Goal: Information Seeking & Learning: Learn about a topic

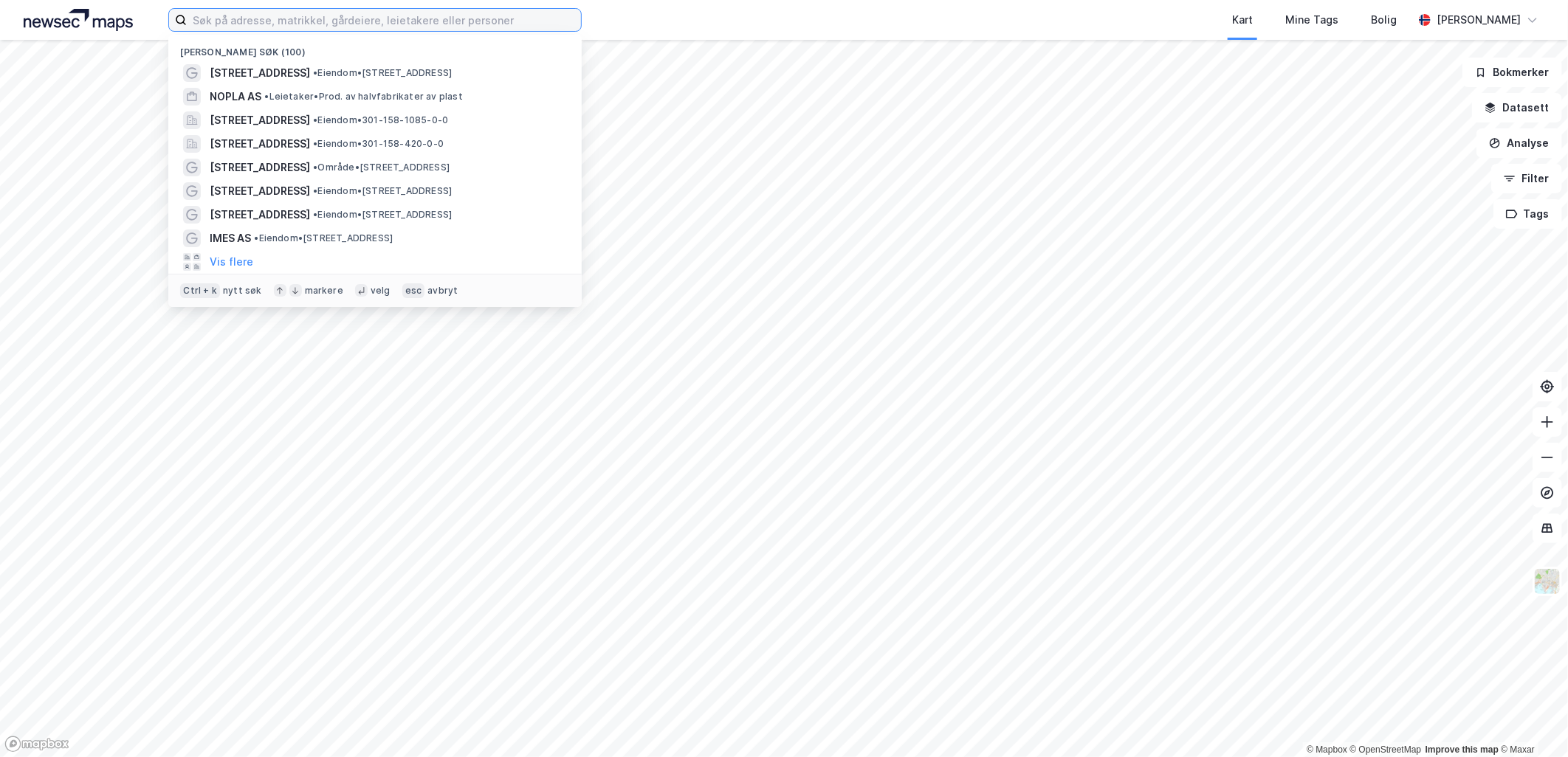
click at [348, 18] on input at bounding box center [384, 19] width 394 height 22
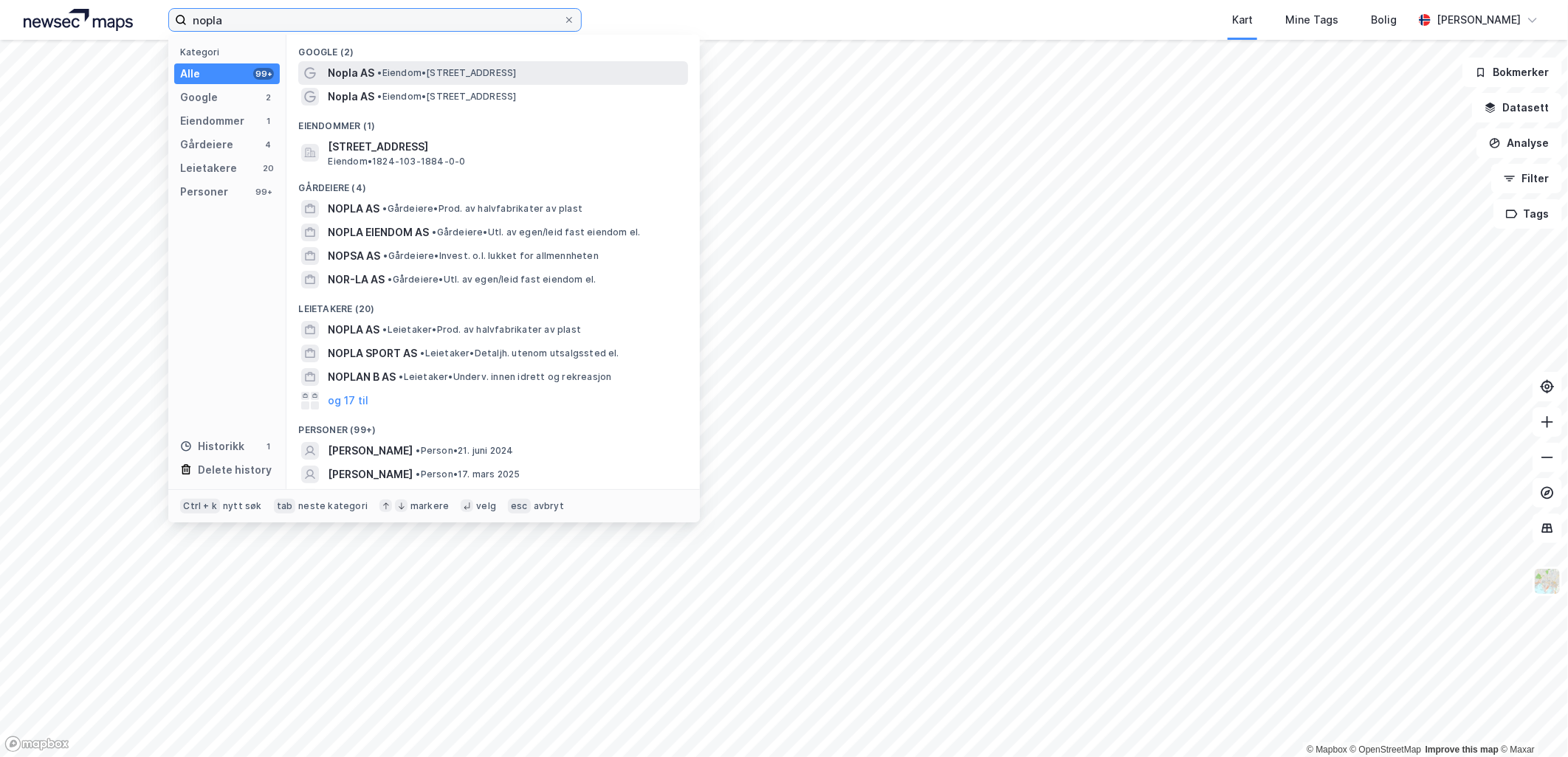
type input "nopla"
click at [379, 75] on span "•" at bounding box center [379, 72] width 5 height 11
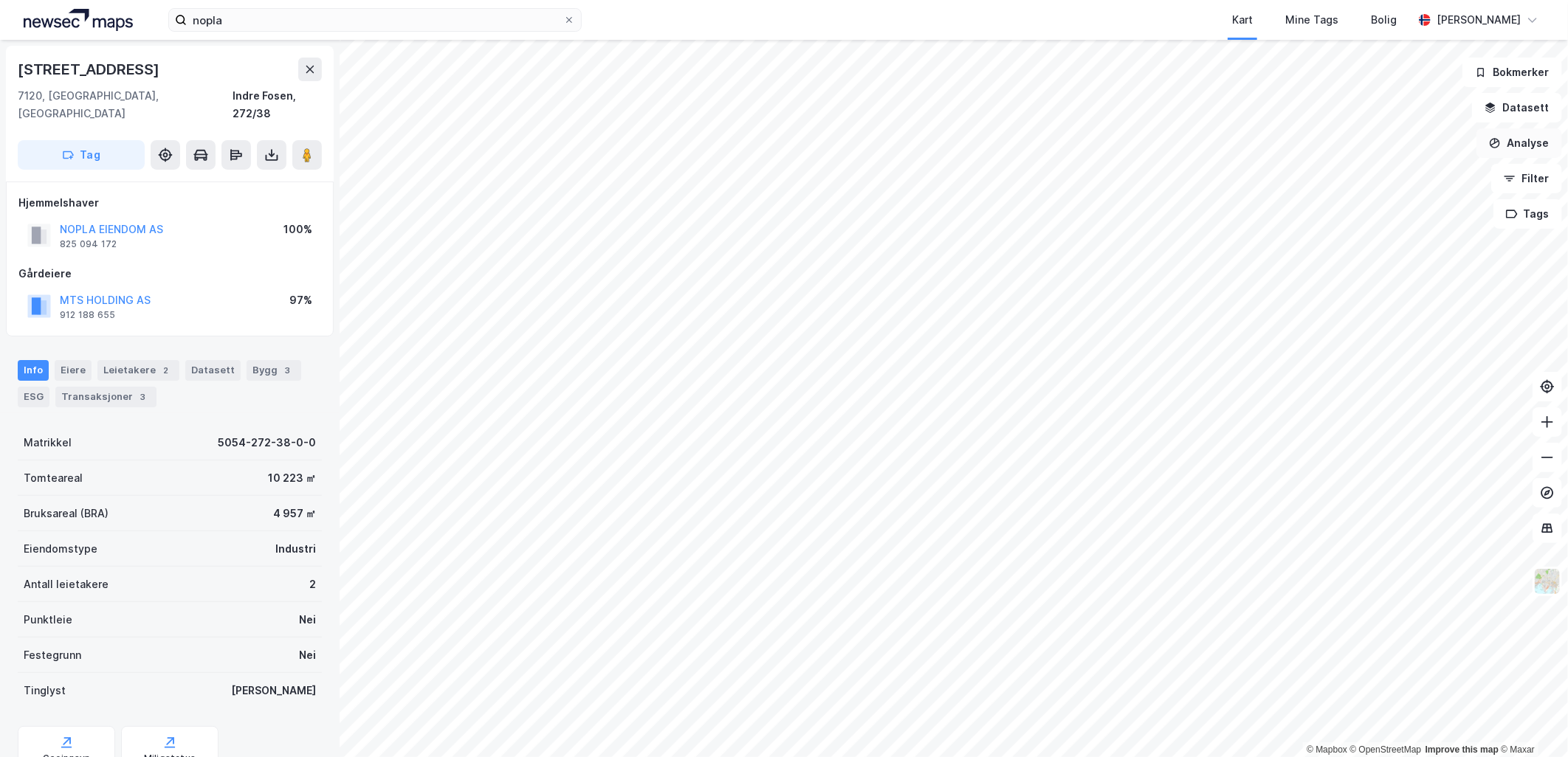
click at [1540, 144] on button "Analyse" at bounding box center [1519, 143] width 86 height 30
click at [1543, 585] on img at bounding box center [1547, 581] width 28 height 28
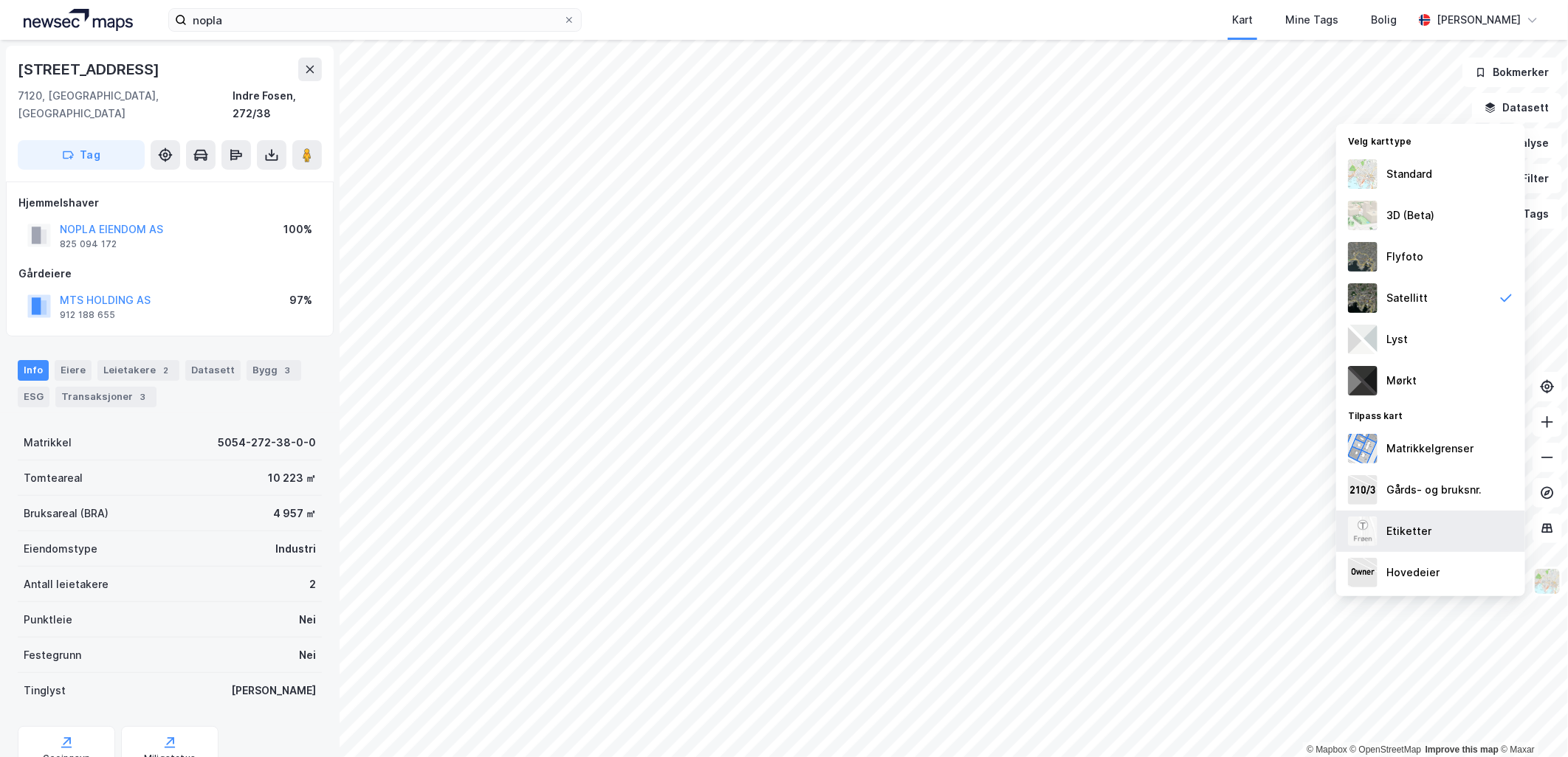
click at [1443, 531] on div "Etiketter" at bounding box center [1430, 530] width 189 height 41
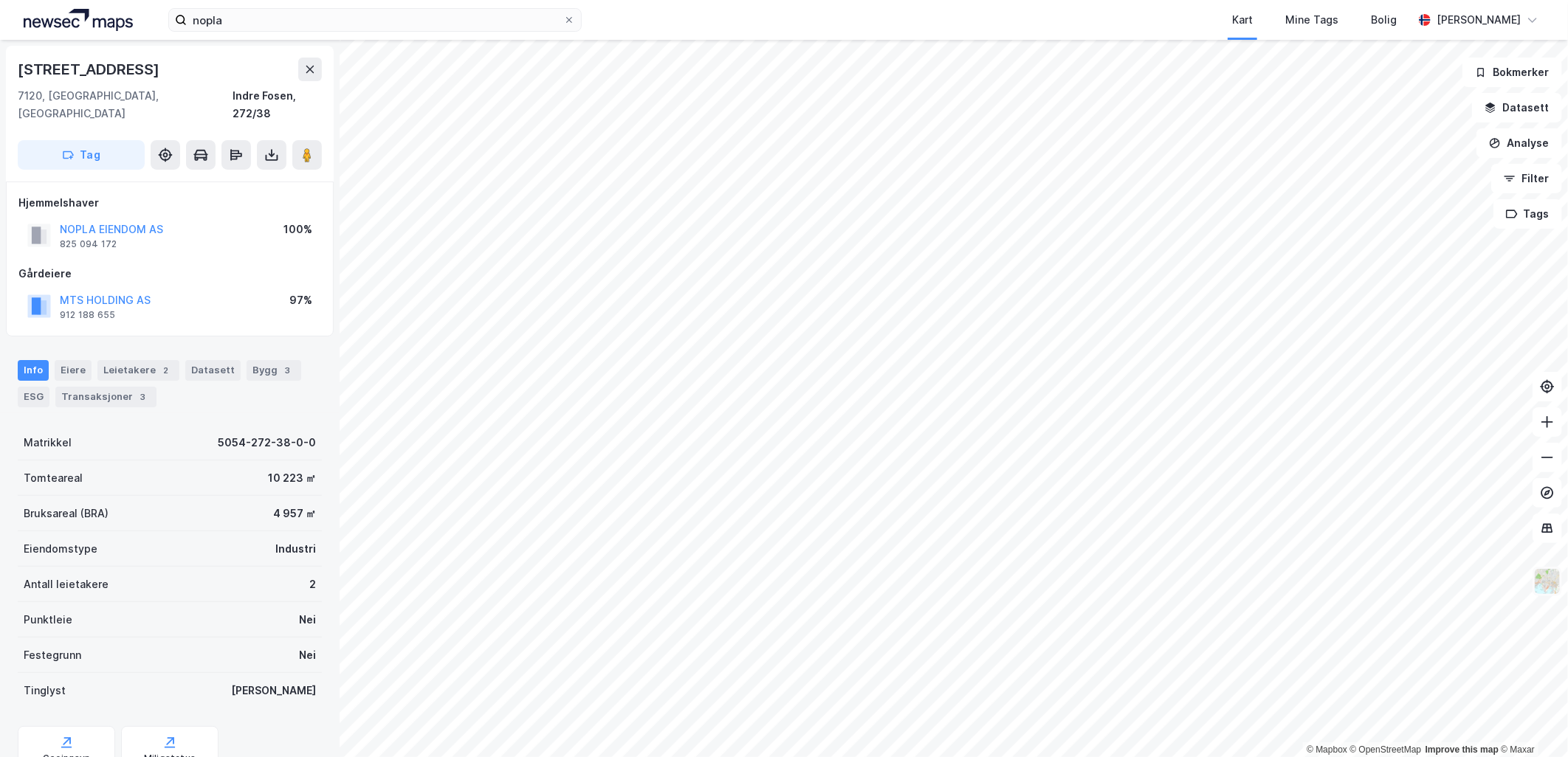
click at [1548, 577] on img at bounding box center [1547, 581] width 28 height 28
click at [1521, 107] on button "Datasett" at bounding box center [1516, 107] width 90 height 30
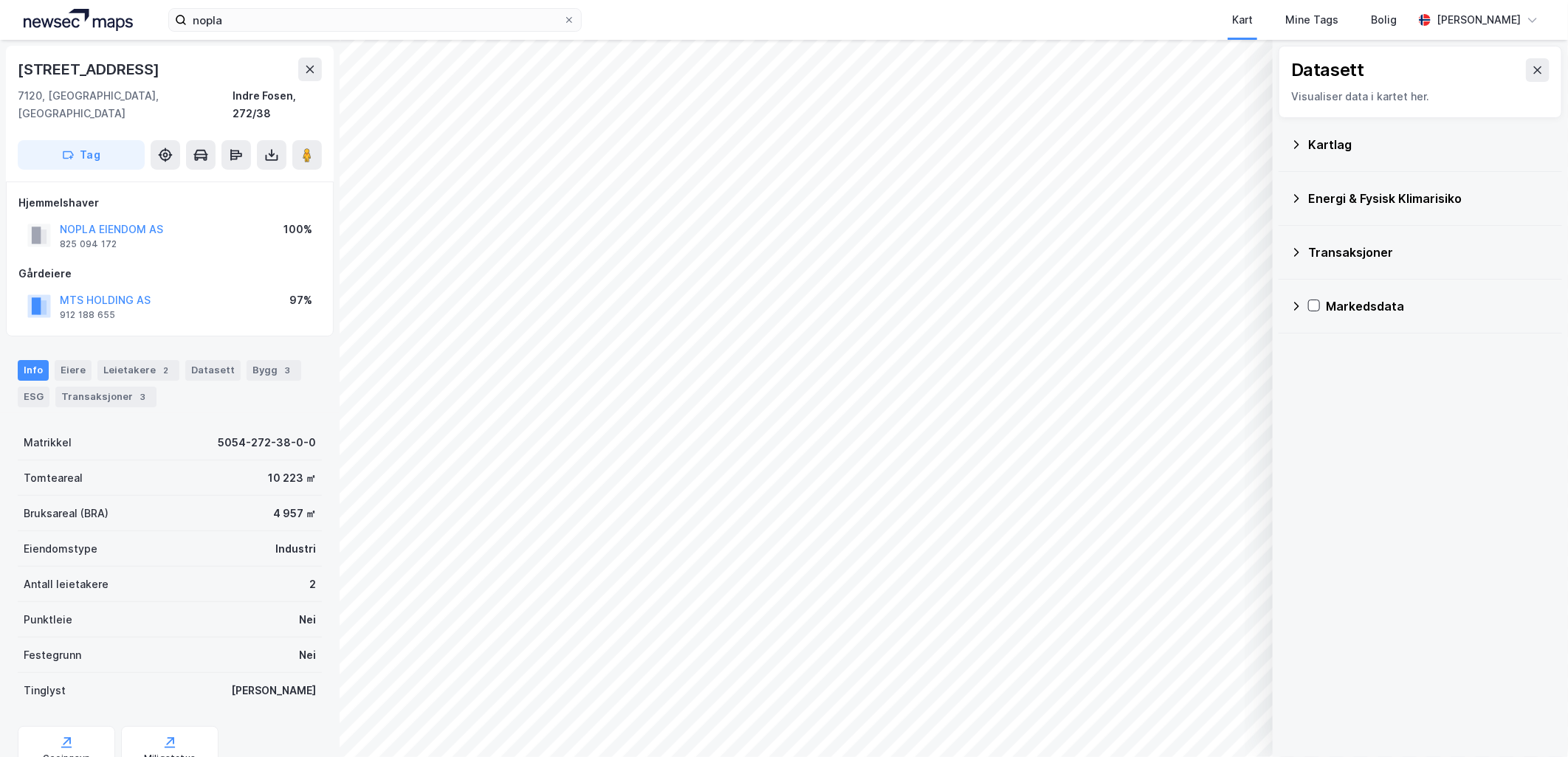
click at [1293, 142] on icon at bounding box center [1296, 145] width 12 height 12
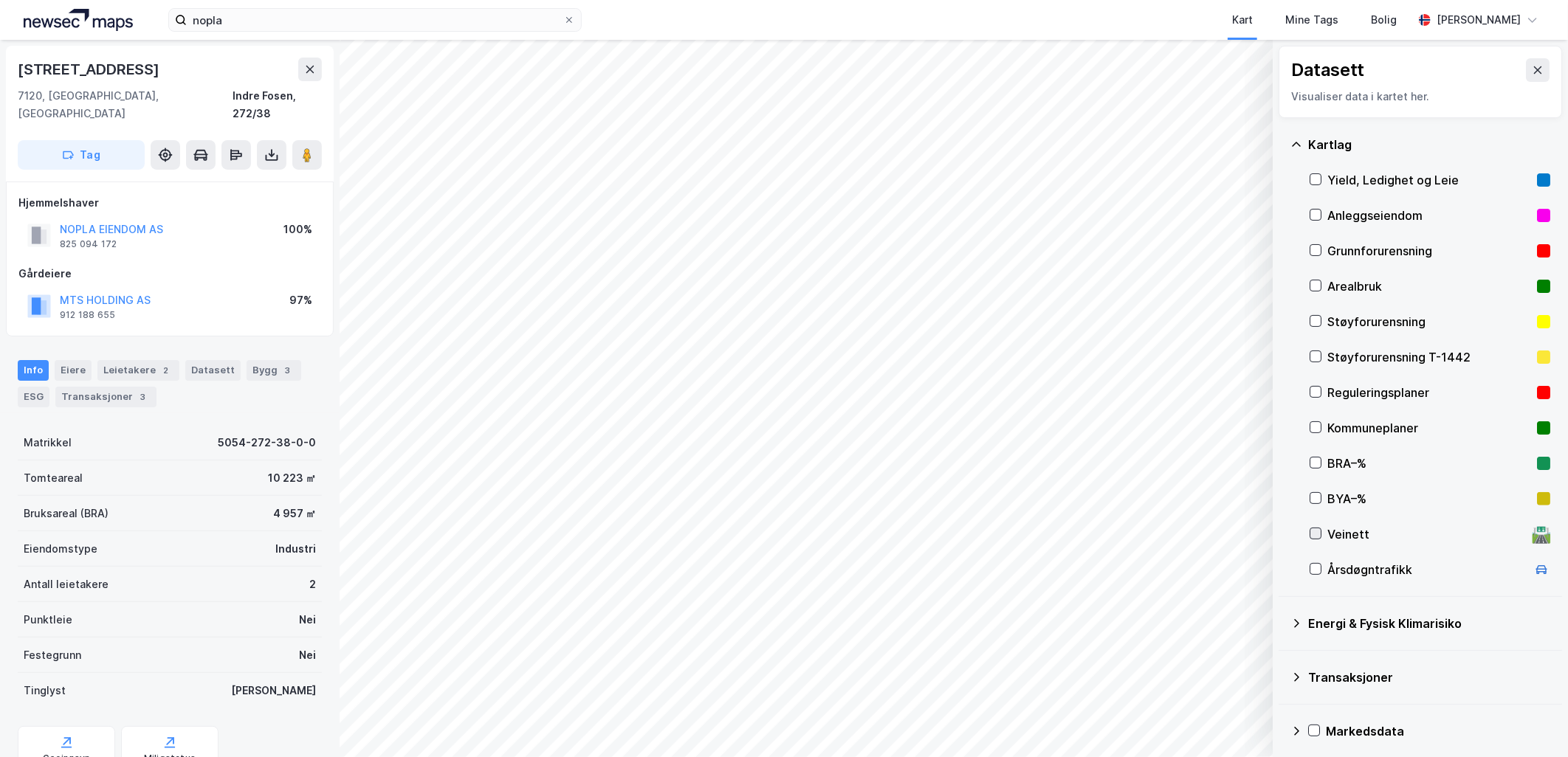
click at [1315, 534] on icon at bounding box center [1315, 533] width 11 height 11
